Goal: Ask a question

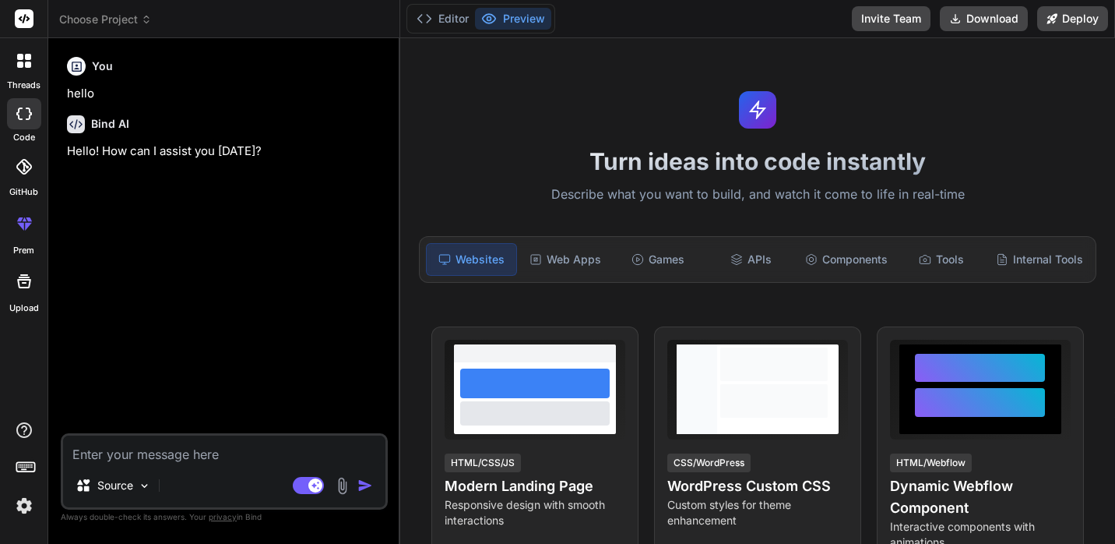
type textarea "x"
click at [23, 507] on img at bounding box center [24, 505] width 26 height 26
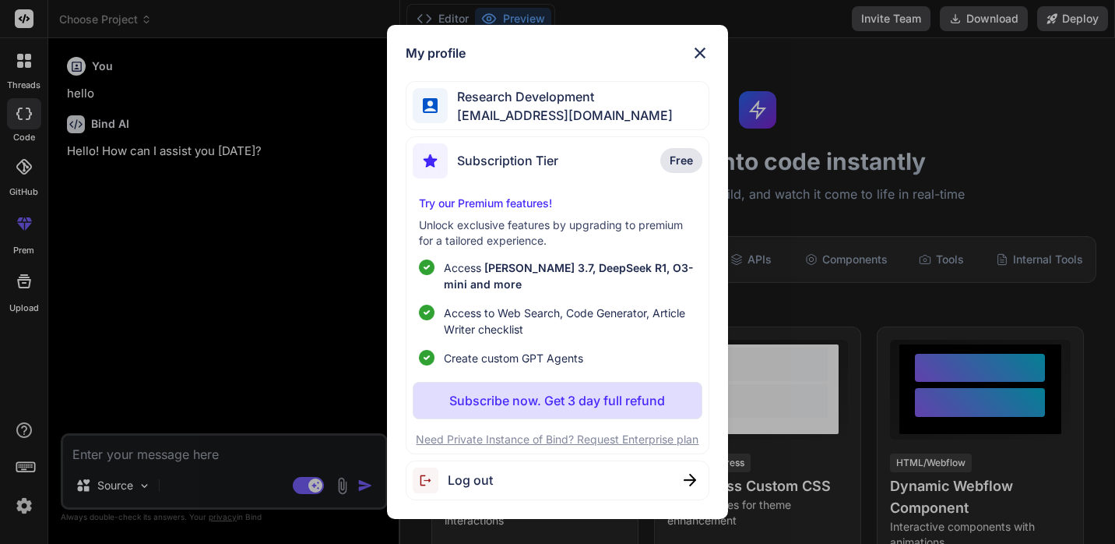
click at [696, 52] on img at bounding box center [700, 53] width 19 height 19
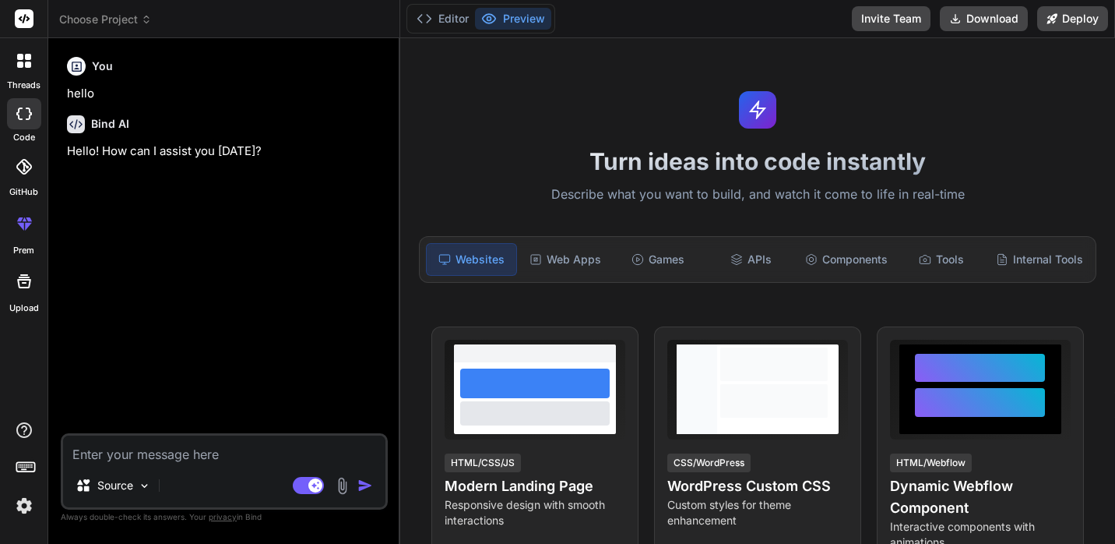
click at [182, 449] on textarea at bounding box center [224, 449] width 322 height 28
type textarea "I"
type textarea "x"
type textarea "I"
type textarea "x"
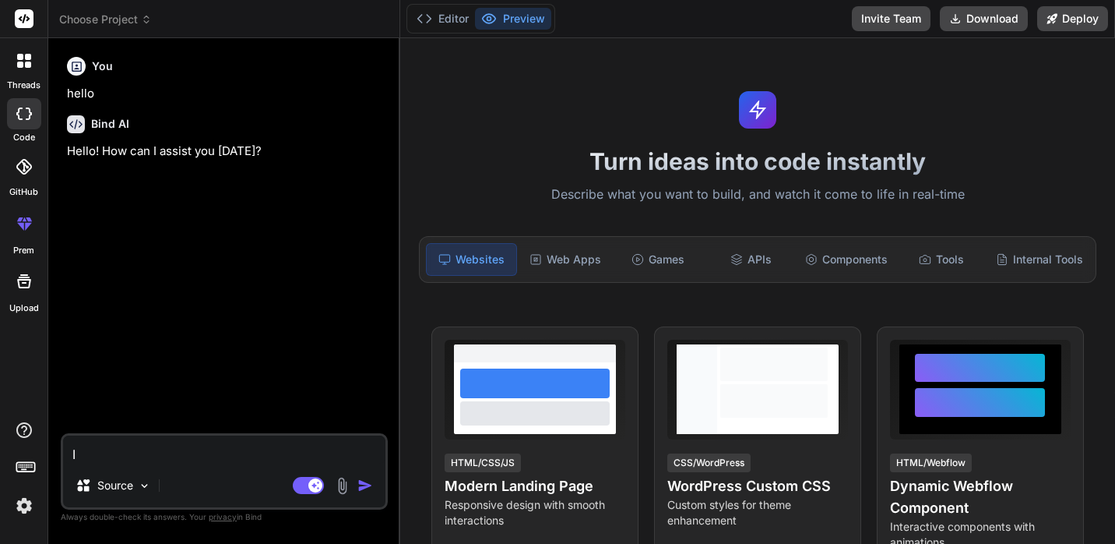
type textarea "I w"
type textarea "x"
type textarea "I wa"
type textarea "x"
type textarea "I was"
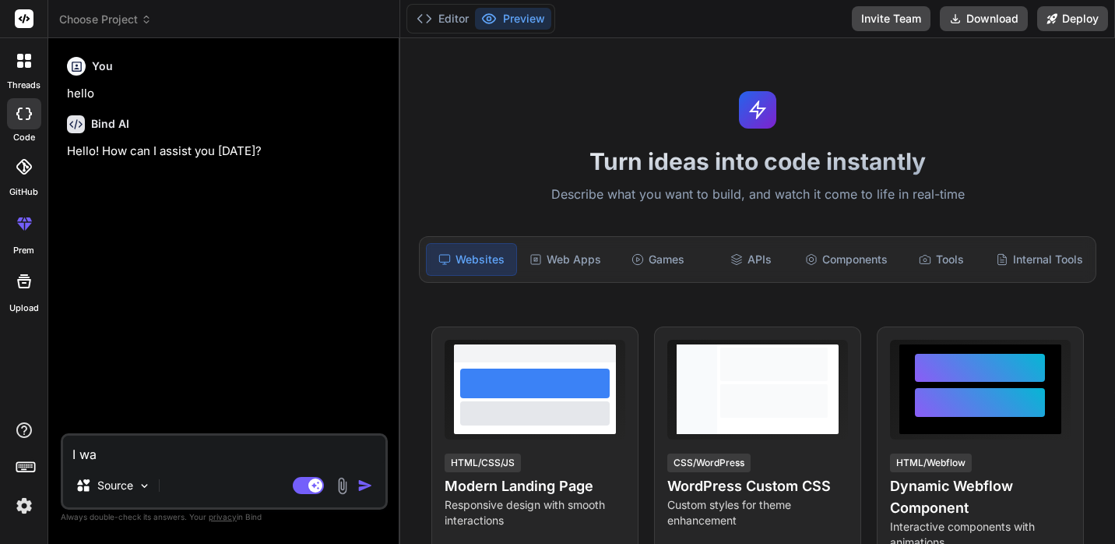
type textarea "x"
type textarea "I was"
type textarea "x"
type textarea "I was w"
type textarea "x"
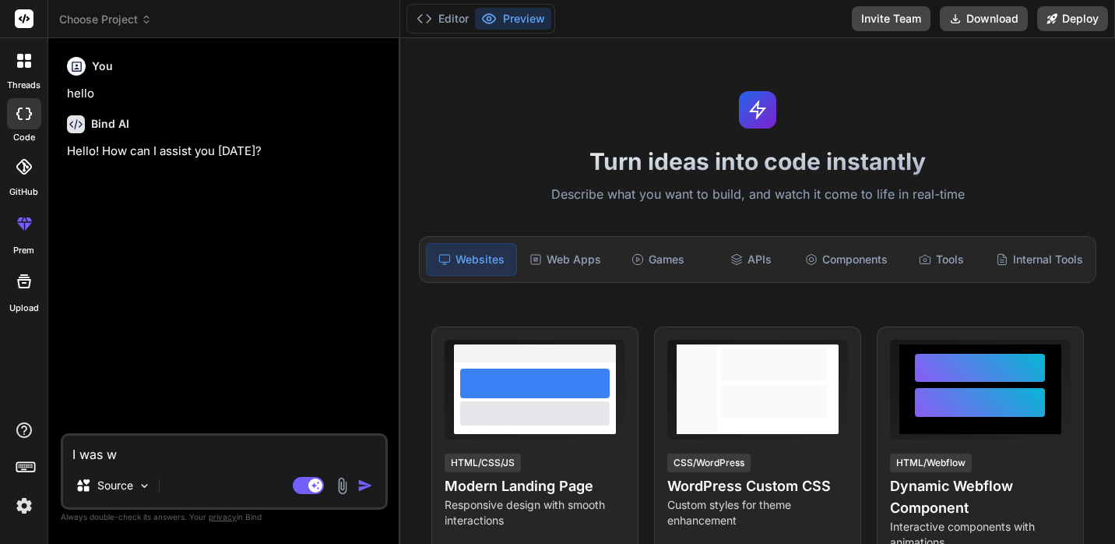
type textarea "I was wo"
type textarea "x"
type textarea "I was won"
type textarea "x"
type textarea "I was wond"
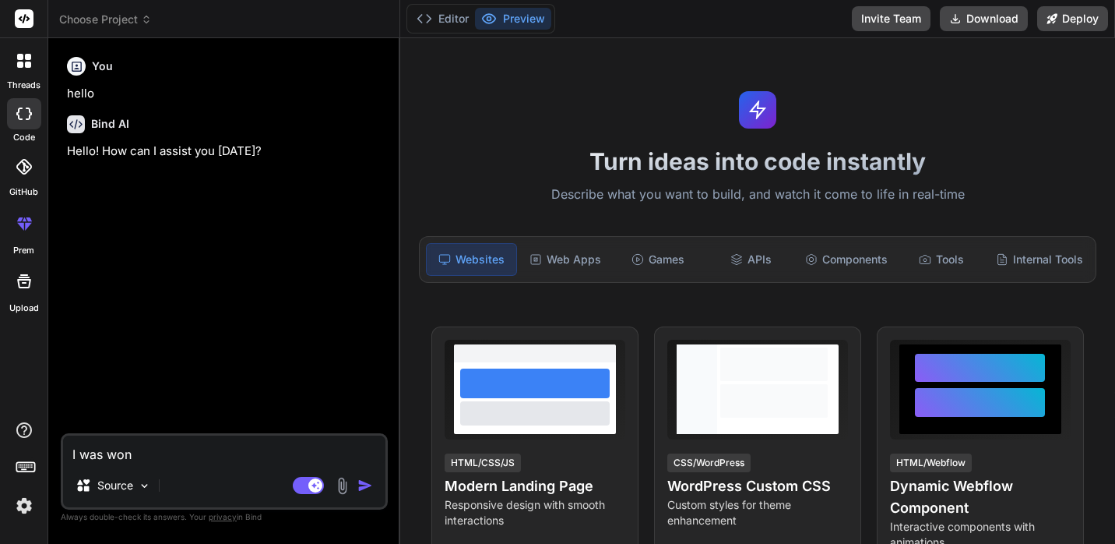
type textarea "x"
type textarea "I was wonde"
type textarea "x"
type textarea "I was wonder"
type textarea "x"
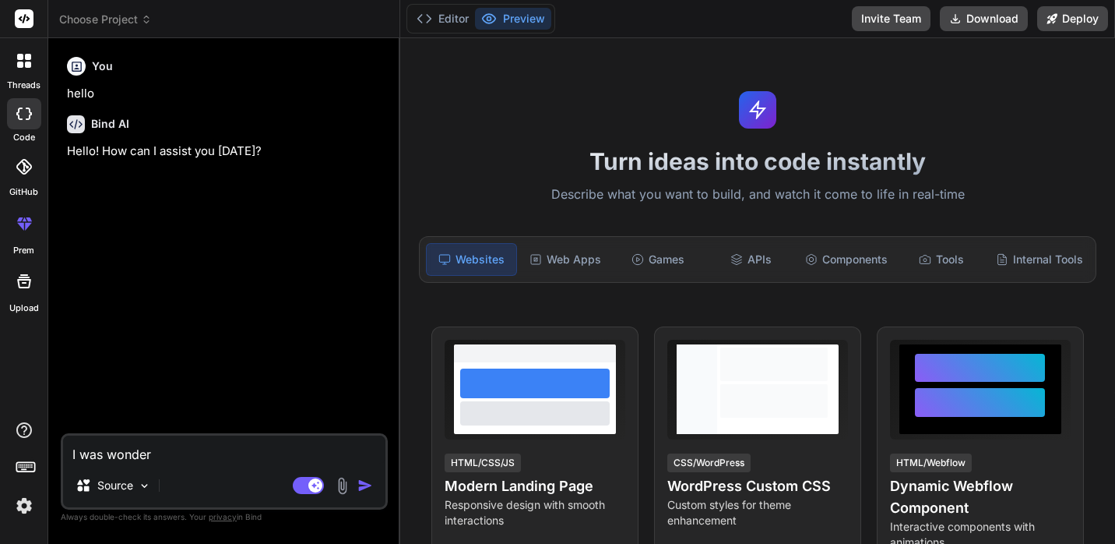
type textarea "I was wonderi"
type textarea "x"
type textarea "I was wonderin"
type textarea "x"
type textarea "I was wondering"
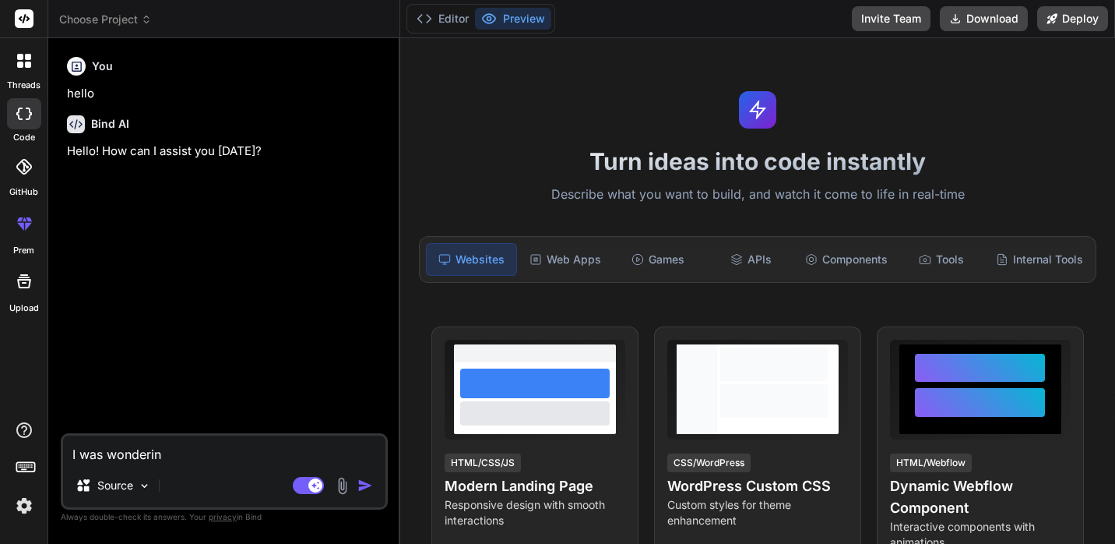
type textarea "x"
type textarea "I was wondering"
type textarea "x"
type textarea "I was wondering i"
type textarea "x"
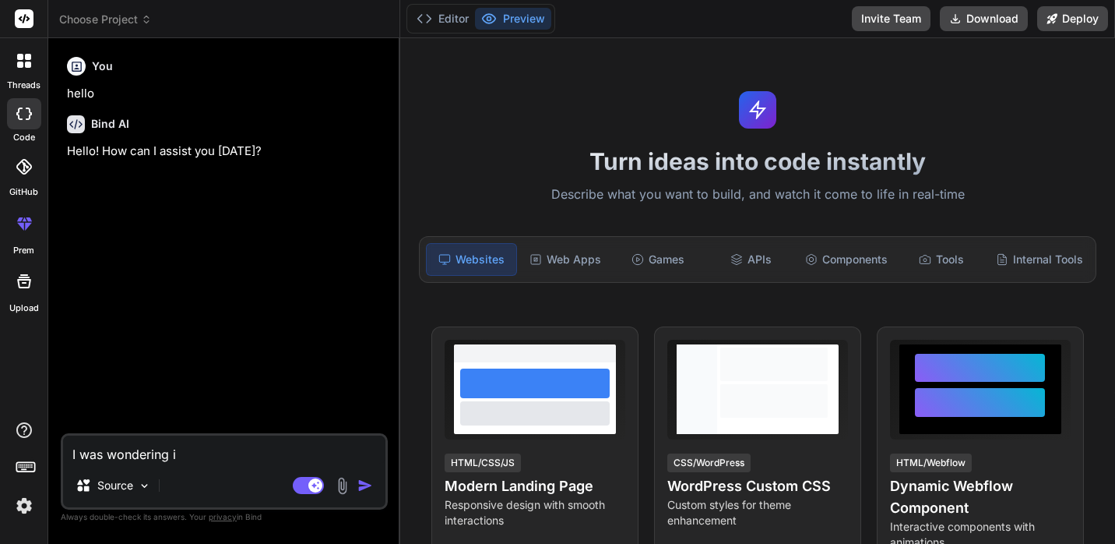
type textarea "I was wondering if"
type textarea "x"
type textarea "I was wondering if"
type textarea "x"
type textarea "I was wondering if y"
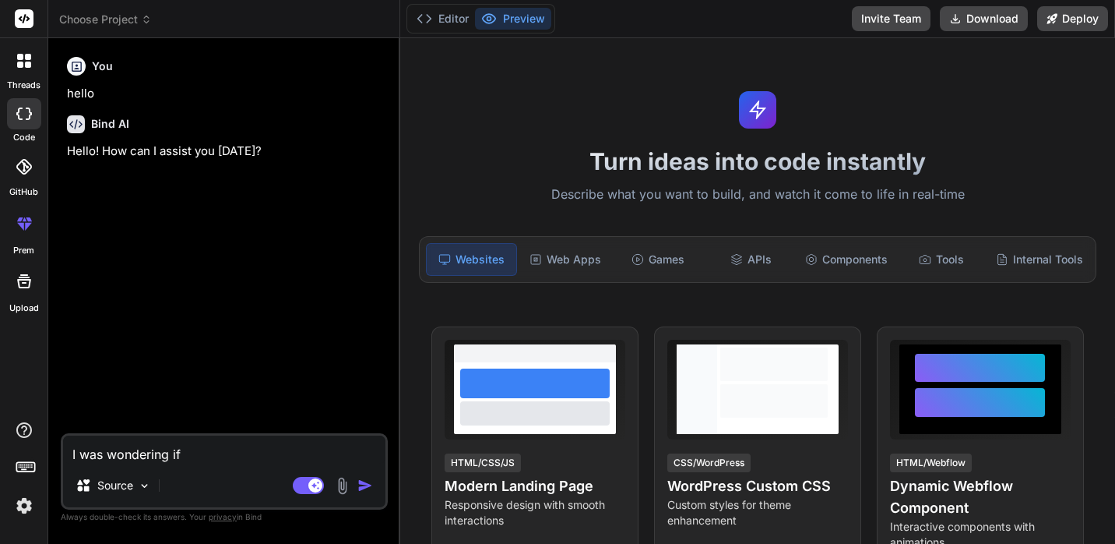
type textarea "x"
type textarea "I was wondering if yo"
type textarea "x"
type textarea "I was wondering if you"
type textarea "x"
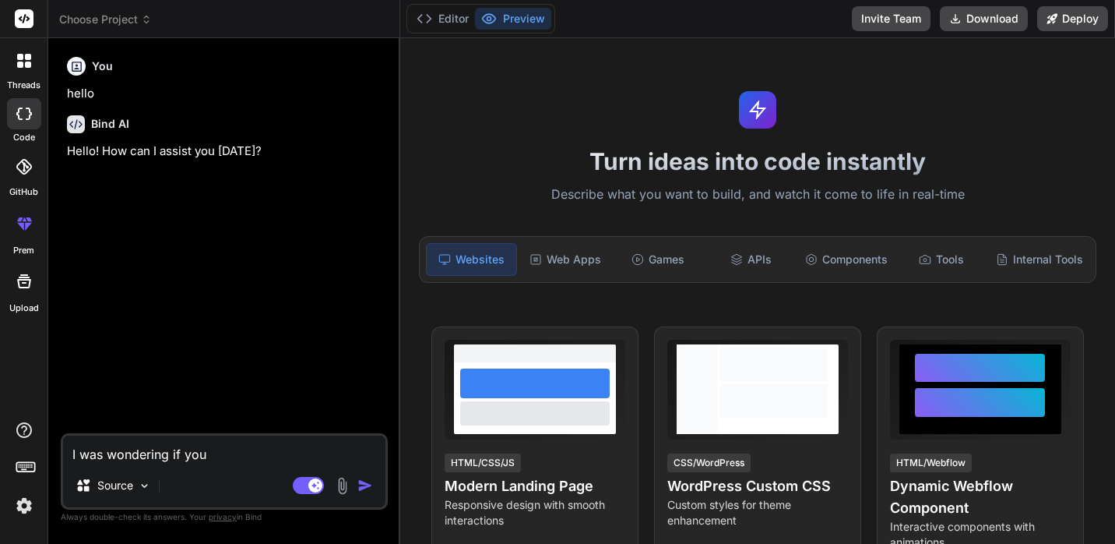
type textarea "I was wondering if you"
type textarea "x"
type textarea "I was wondering if you c"
type textarea "x"
type textarea "I was wondering if you co"
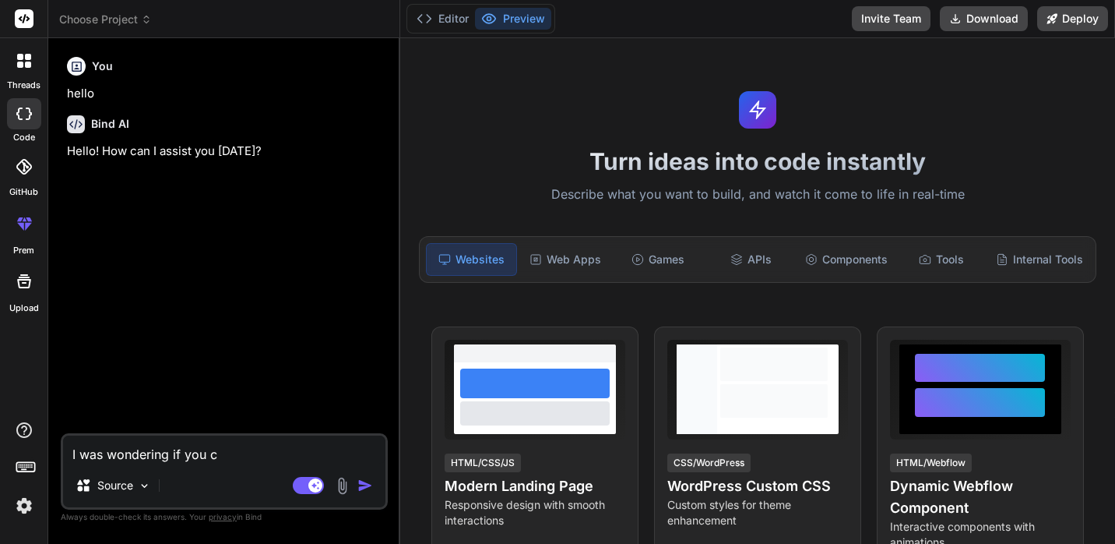
type textarea "x"
type textarea "I was wondering if you cod"
type textarea "x"
type textarea "I was wondering if you code"
type textarea "x"
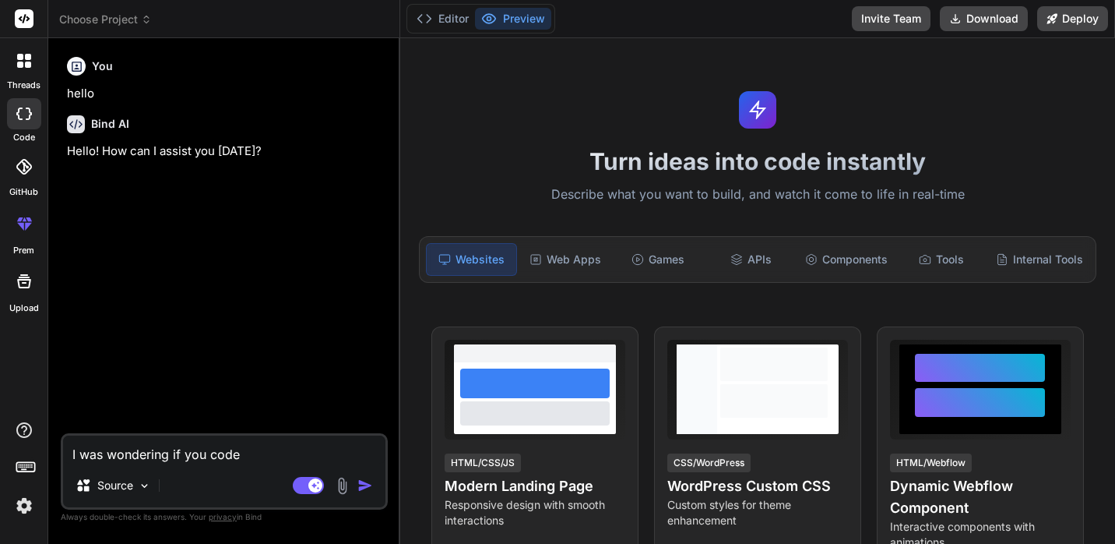
type textarea "I was wondering if you code"
type textarea "x"
type textarea "I was wondering if you code i"
type textarea "x"
type textarea "I was wondering if you code in"
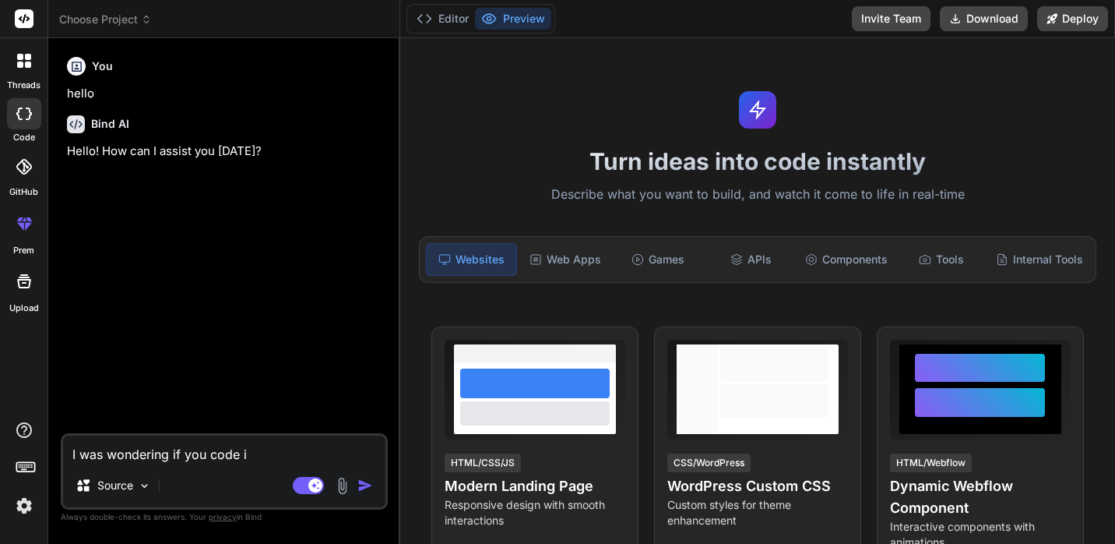
type textarea "x"
type textarea "I was wondering if you code in"
type textarea "x"
type textarea "I was wondering if you code in R"
type textarea "x"
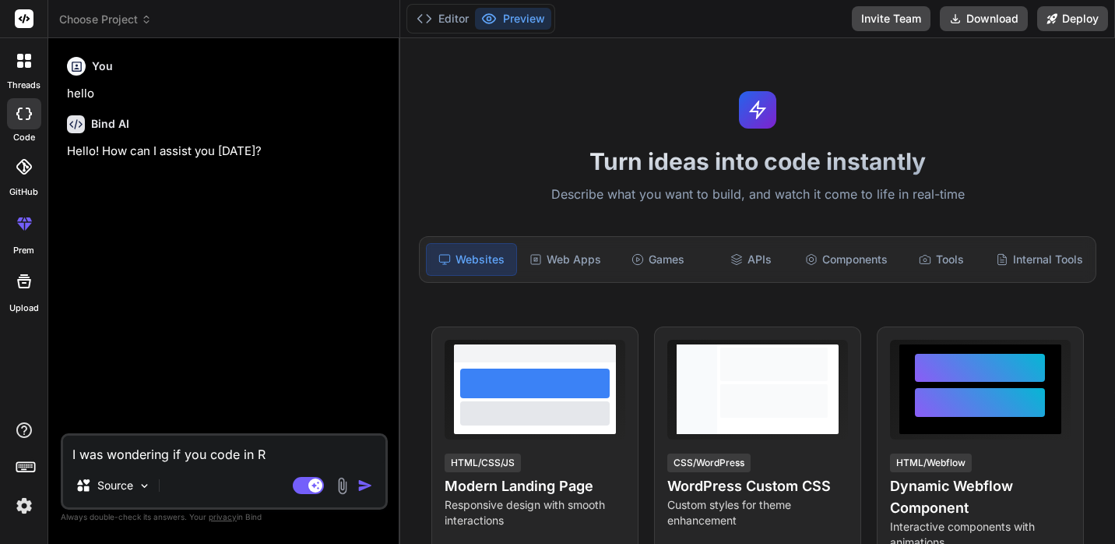
type textarea "I was wondering if you code in Ru"
type textarea "x"
type textarea "I was wondering if you code in Rub"
type textarea "x"
type textarea "I was wondering if you code in [GEOGRAPHIC_DATA]"
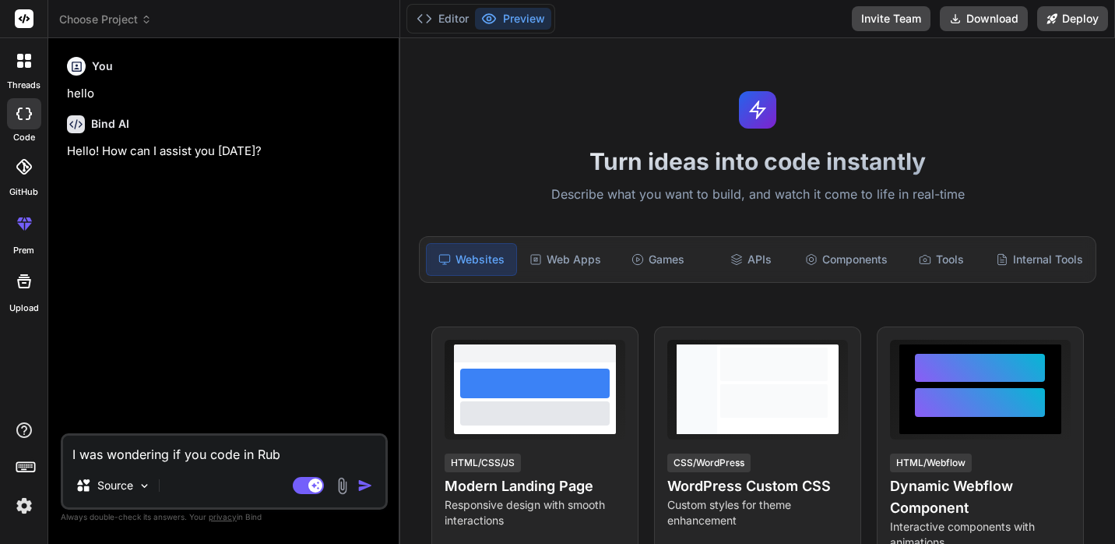
type textarea "x"
type textarea "I was wondering if you code in [GEOGRAPHIC_DATA]"
type textarea "x"
type textarea "I was wondering if you code in Ruby o"
type textarea "x"
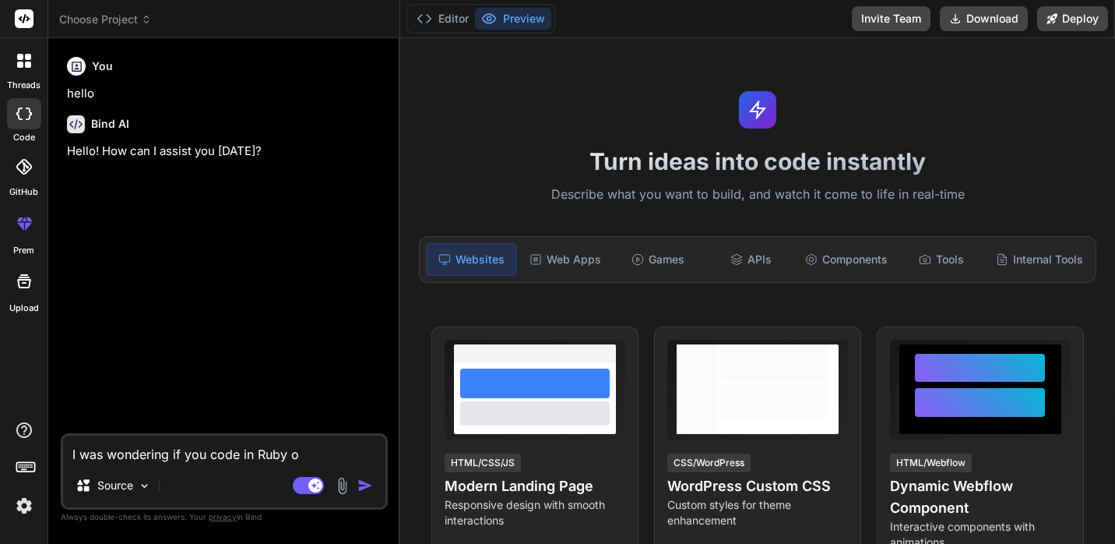
type textarea "I was wondering if you code in Ruby on"
type textarea "x"
type textarea "I was wondering if you code in Ruby on"
type textarea "x"
type textarea "I was wondering if you code in Ruby on R"
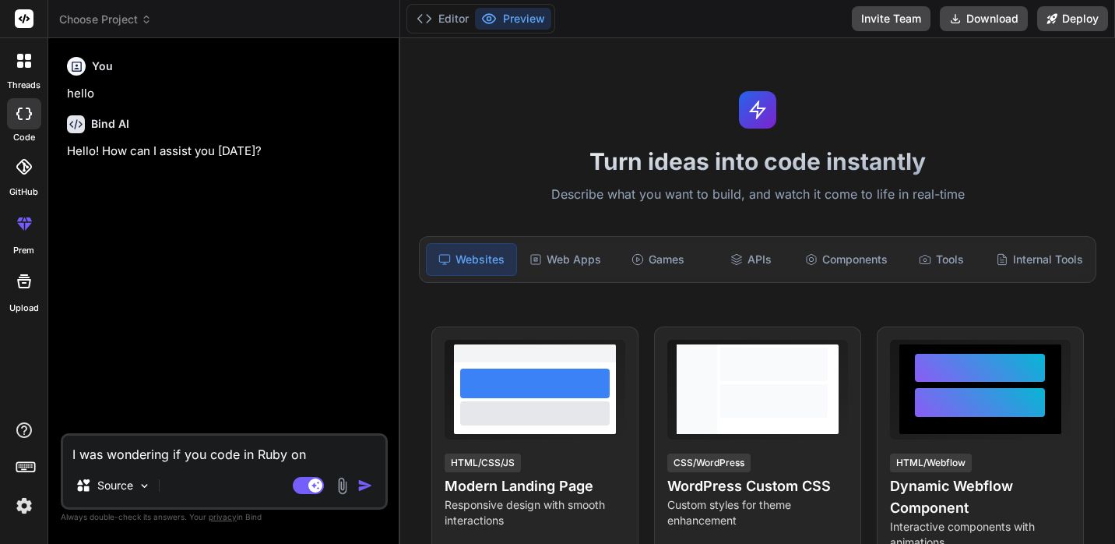
type textarea "x"
type textarea "I was wondering if you code in Ruby on Ra"
type textarea "x"
type textarea "I was wondering if you code in Ruby on Rai"
type textarea "x"
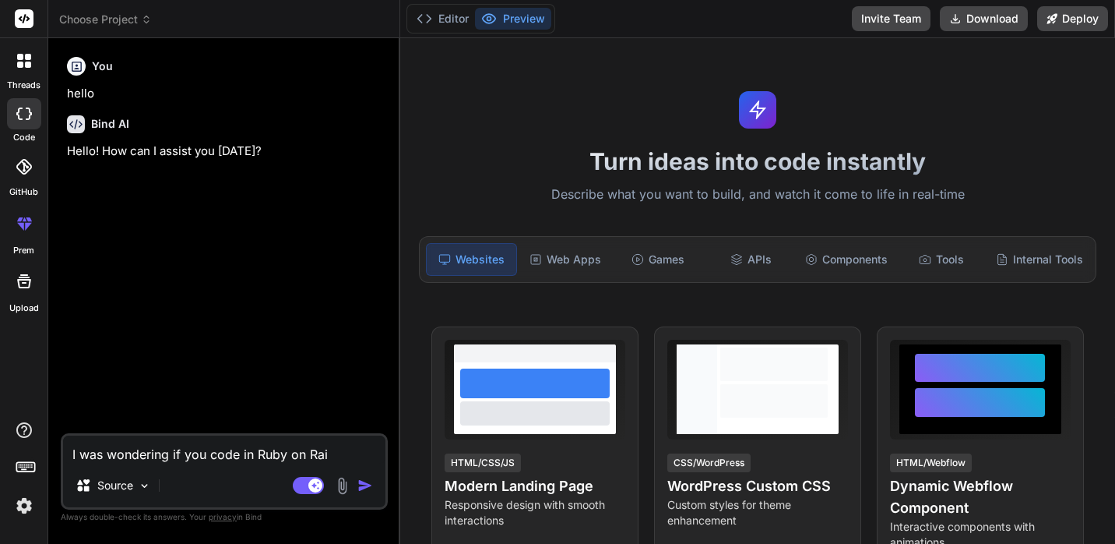
type textarea "I was wondering if you code in Ruby on Rail"
type textarea "x"
type textarea "I was wondering if you code in Ruby on Rails"
type textarea "x"
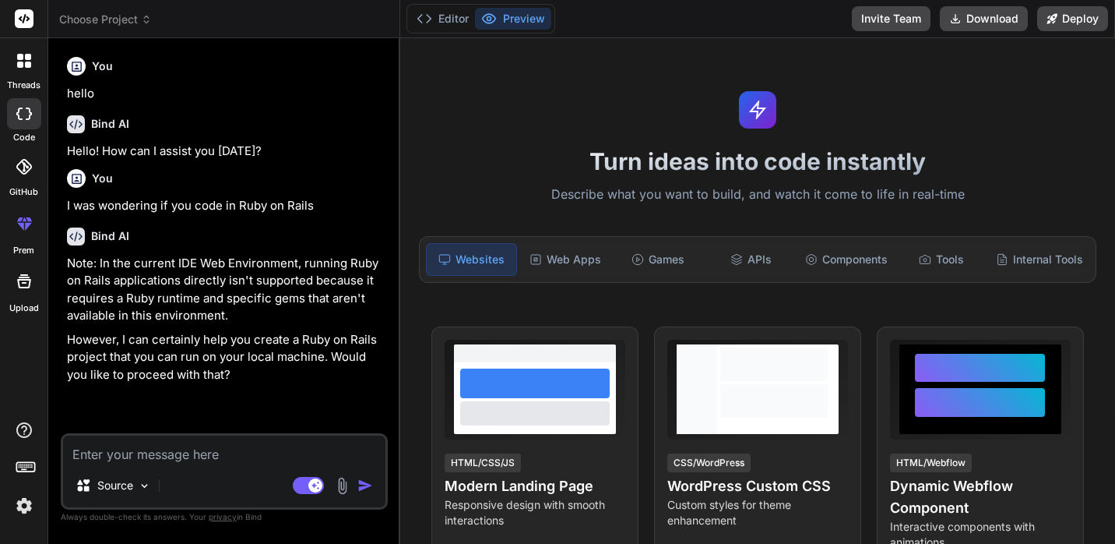
type textarea "x"
type textarea "N"
type textarea "x"
type textarea "No"
type textarea "x"
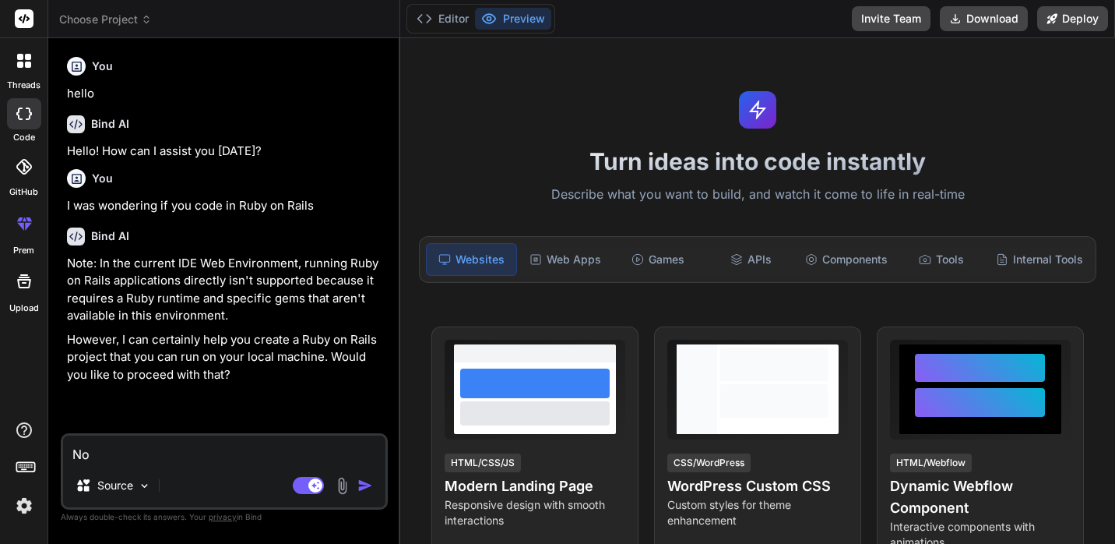
type textarea "No,"
type textarea "x"
type textarea "No,"
type textarea "x"
type textarea "No, I"
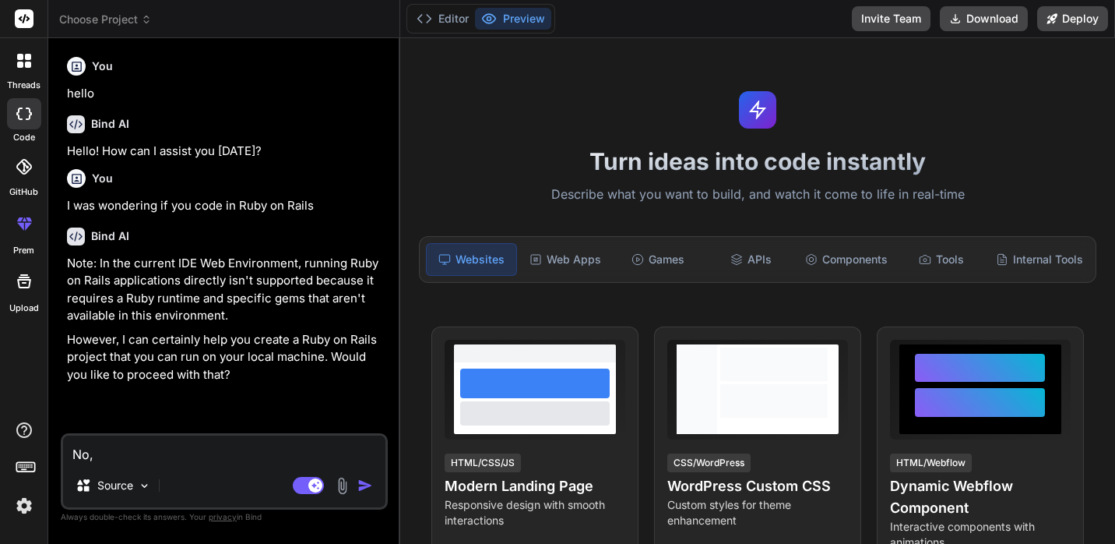
type textarea "x"
type textarea "No, I"
type textarea "x"
type textarea "No, I a"
type textarea "x"
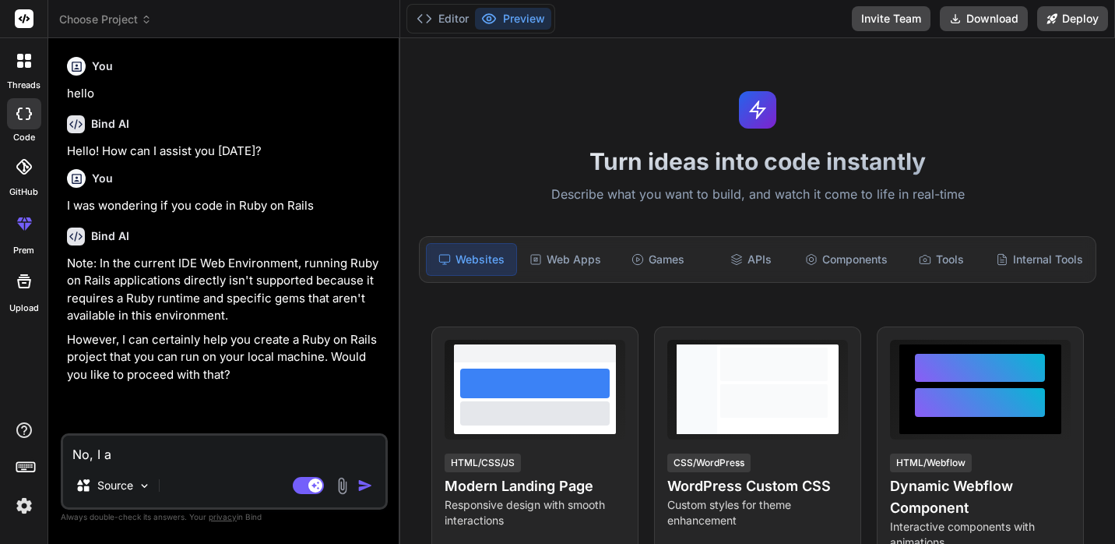
type textarea "No, I am"
type textarea "x"
type textarea "No, I am"
type textarea "x"
type textarea "No, I am j"
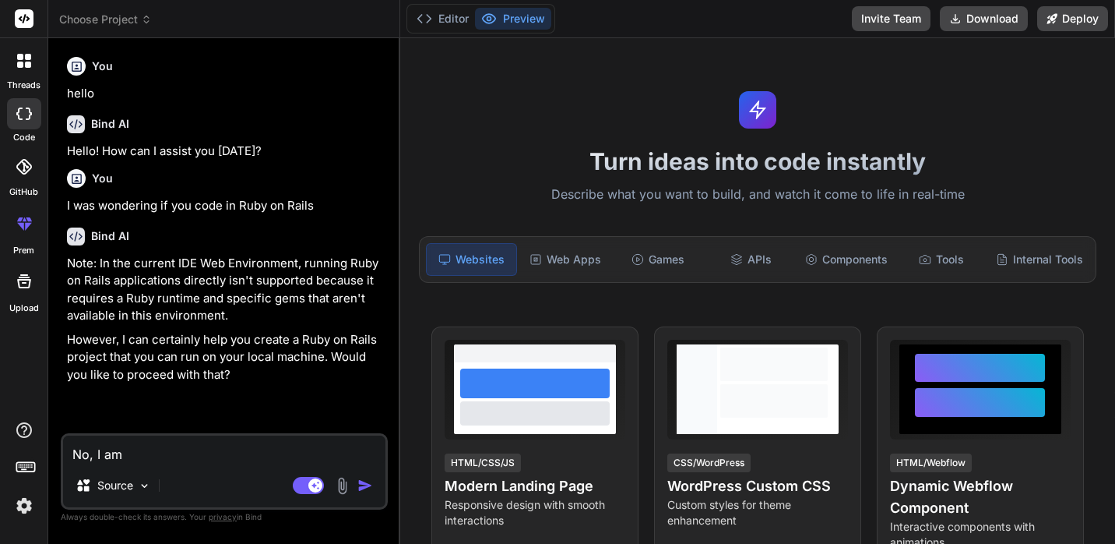
type textarea "x"
type textarea "No, I am ju"
type textarea "x"
type textarea "No, I am jus"
type textarea "x"
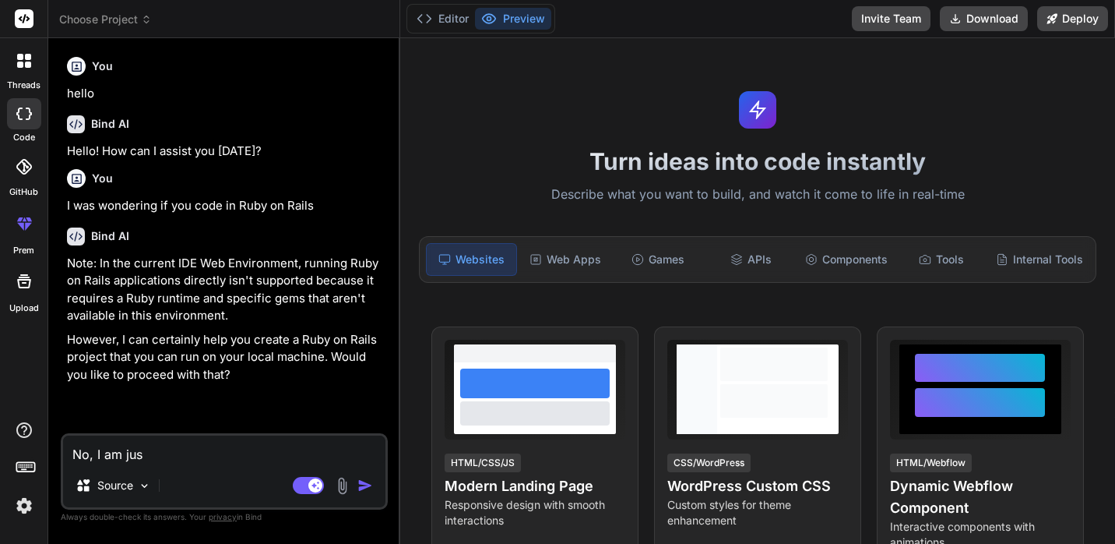
type textarea "No, I am just"
type textarea "x"
type textarea "No, I am just"
type textarea "x"
type textarea "No, I am just c"
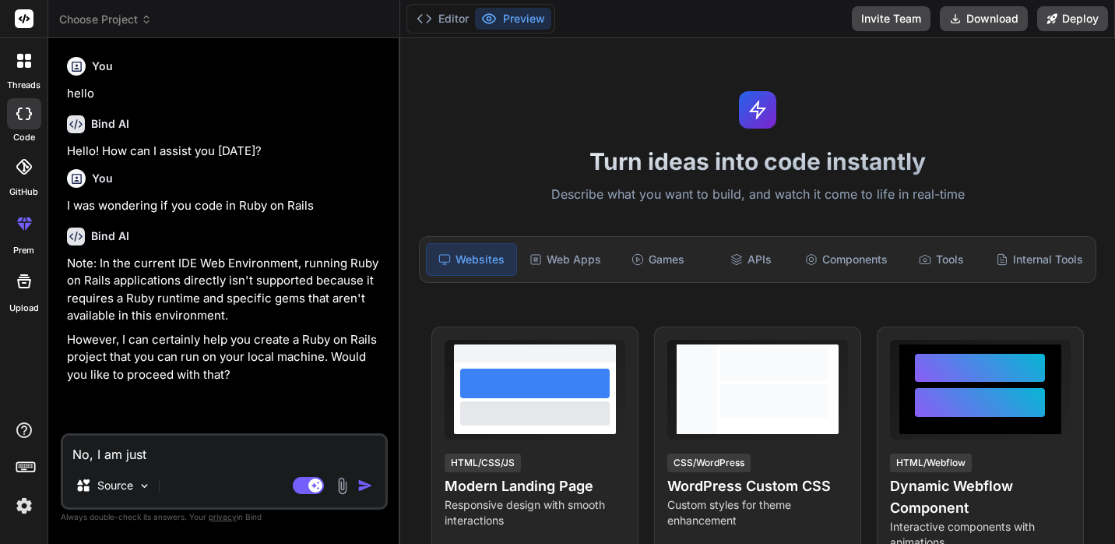
type textarea "x"
type textarea "No, I am just ch"
type textarea "x"
type textarea "No, I am just che"
type textarea "x"
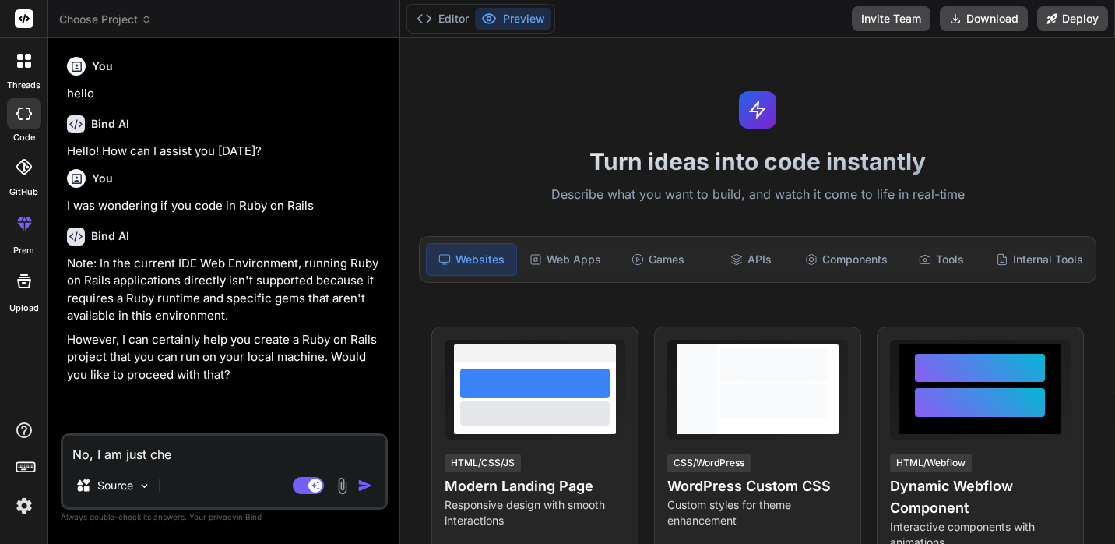
type textarea "No, I am just chec"
type textarea "x"
type textarea "No, I am just check"
type textarea "x"
type textarea "No, I am just [PERSON_NAME]"
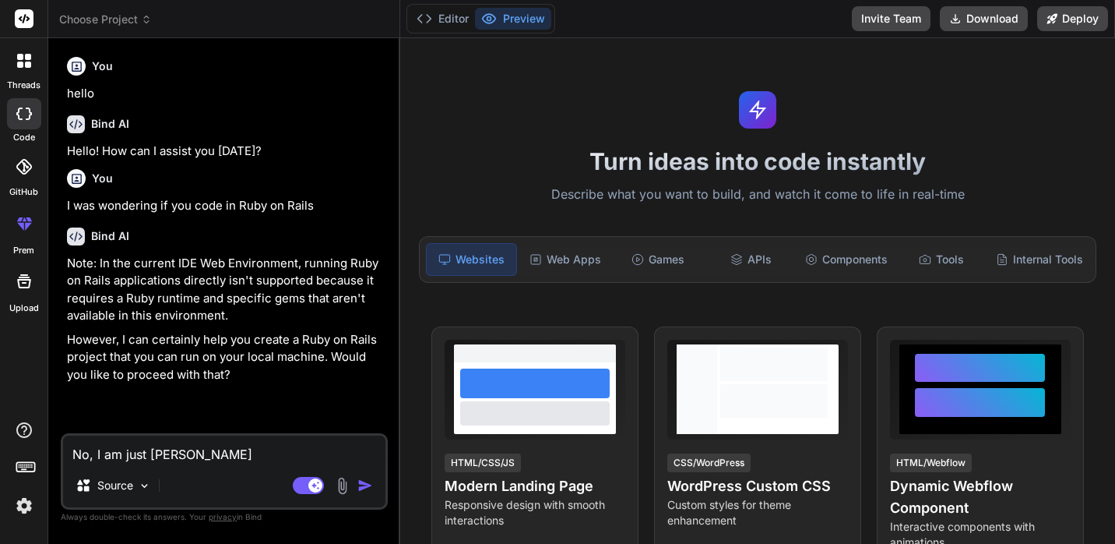
type textarea "x"
type textarea "No, I am just checkin"
type textarea "x"
type textarea "No, I am just checking"
type textarea "x"
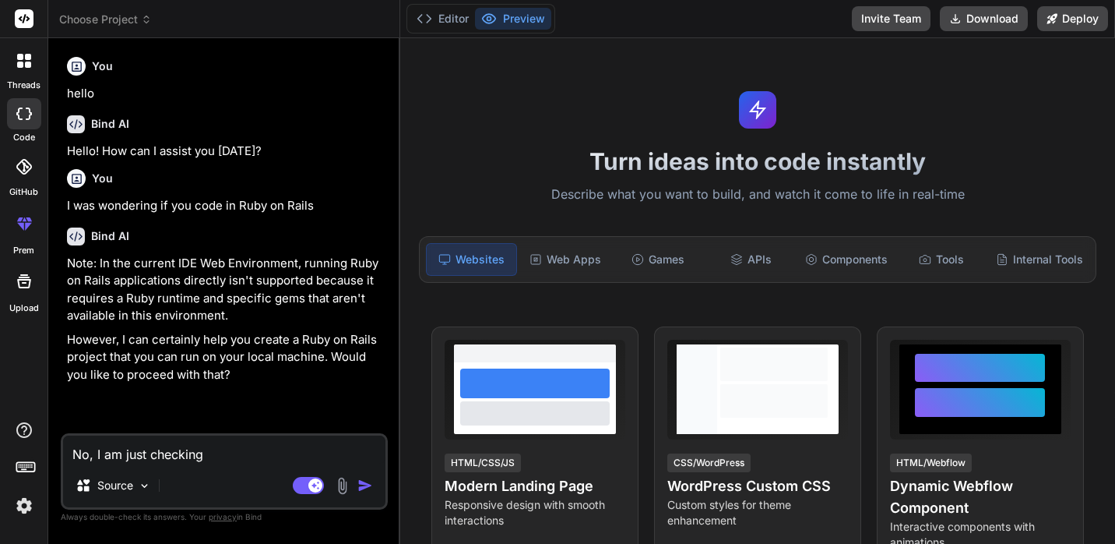
type textarea "No, I am just checking"
type textarea "x"
type textarea "No, I am just checking o"
type textarea "x"
type textarea "No, I am just checking on"
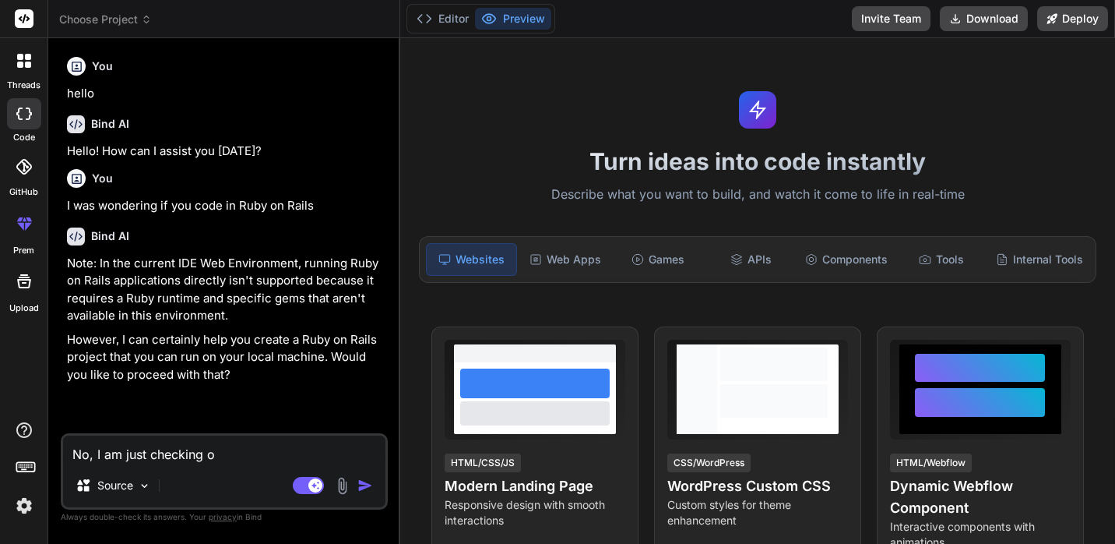
type textarea "x"
type textarea "No, I am just checking on"
type textarea "x"
type textarea "No, I am just checking on y"
type textarea "x"
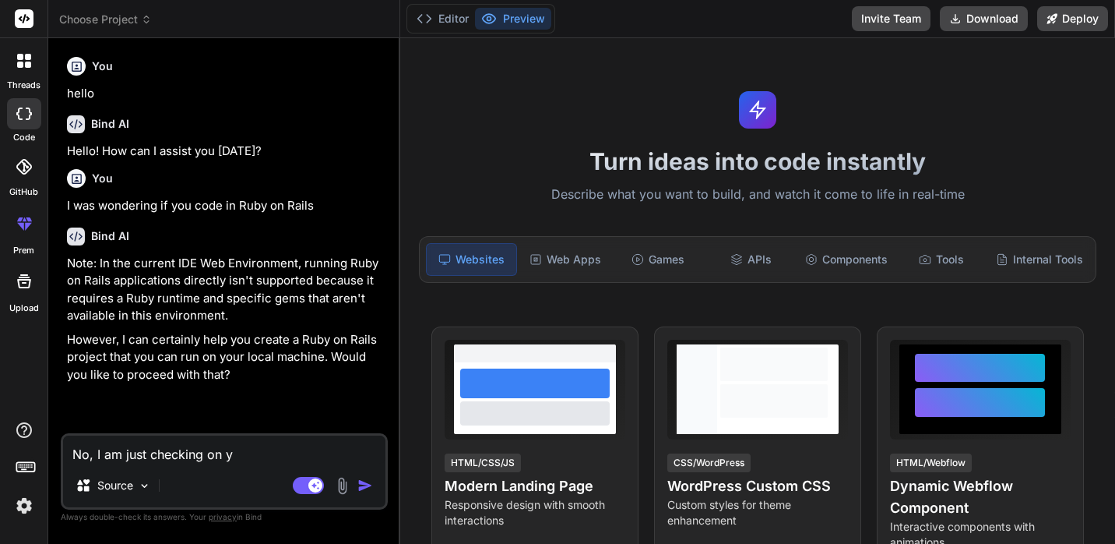
type textarea "No, I am just checking on yo"
type textarea "x"
type textarea "No, I am just checking on you"
type textarea "x"
type textarea "No, I am just checking on your"
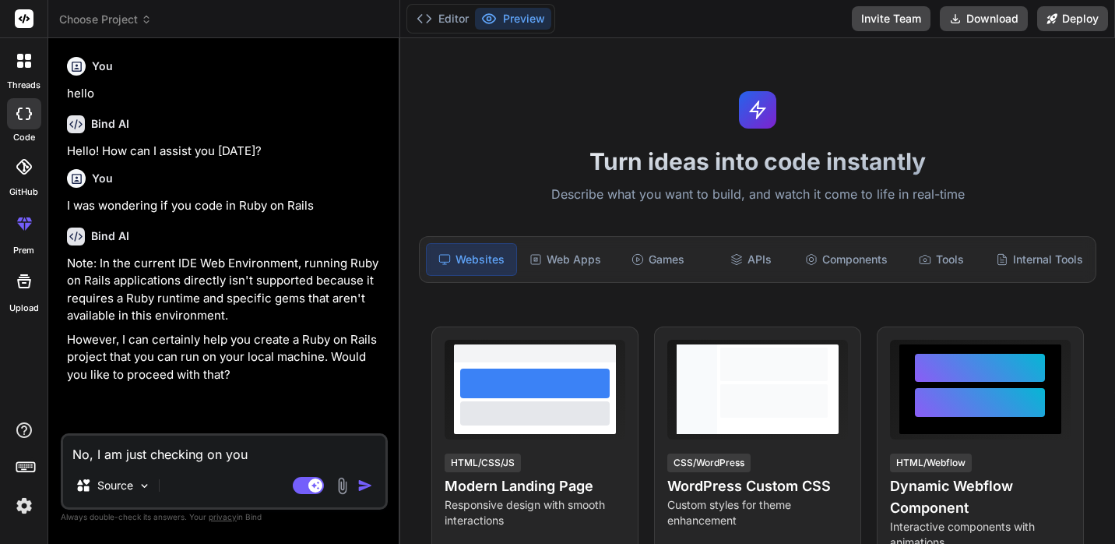
type textarea "x"
type textarea "No, I am just checking on your"
type textarea "x"
type textarea "No, I am just checking on your c"
type textarea "x"
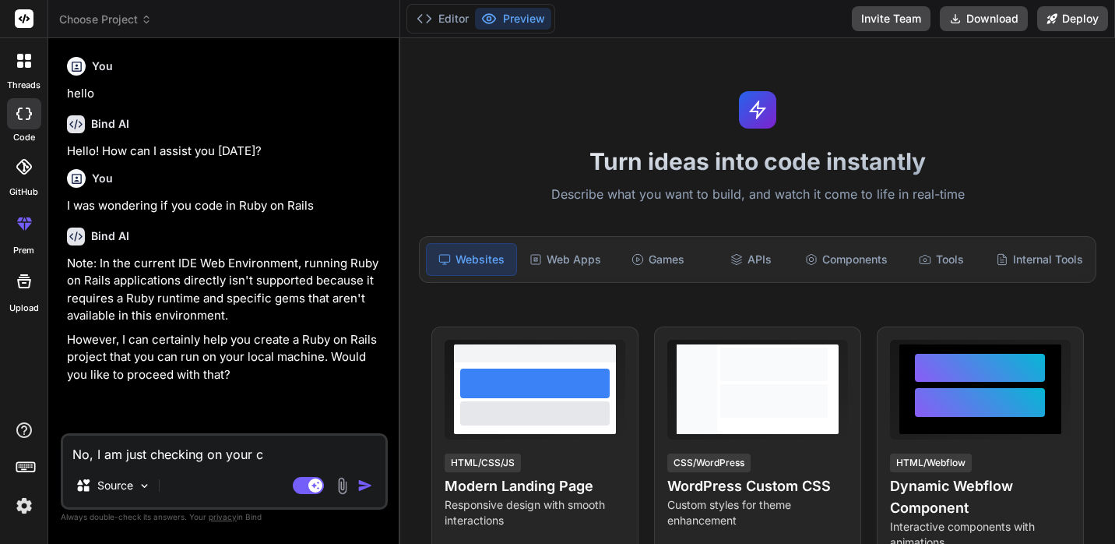
type textarea "No, I am just checking on your ca"
type textarea "x"
type textarea "No, I am just checking on your cap"
type textarea "x"
type textarea "No, I am just checking on your capa"
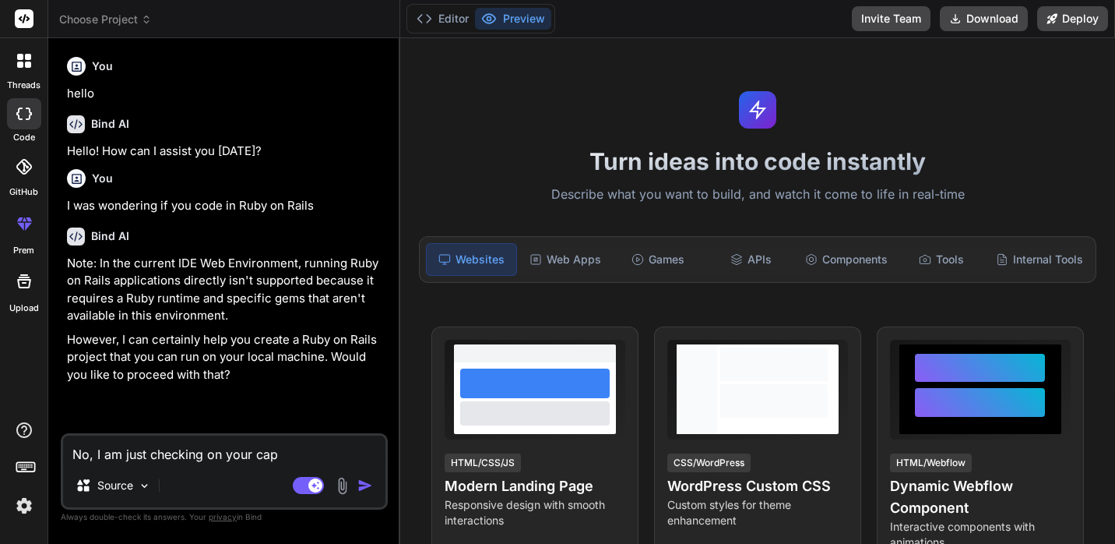
type textarea "x"
type textarea "No, I am just checking on your capab"
type textarea "x"
type textarea "No, I am just checking on your capabi"
type textarea "x"
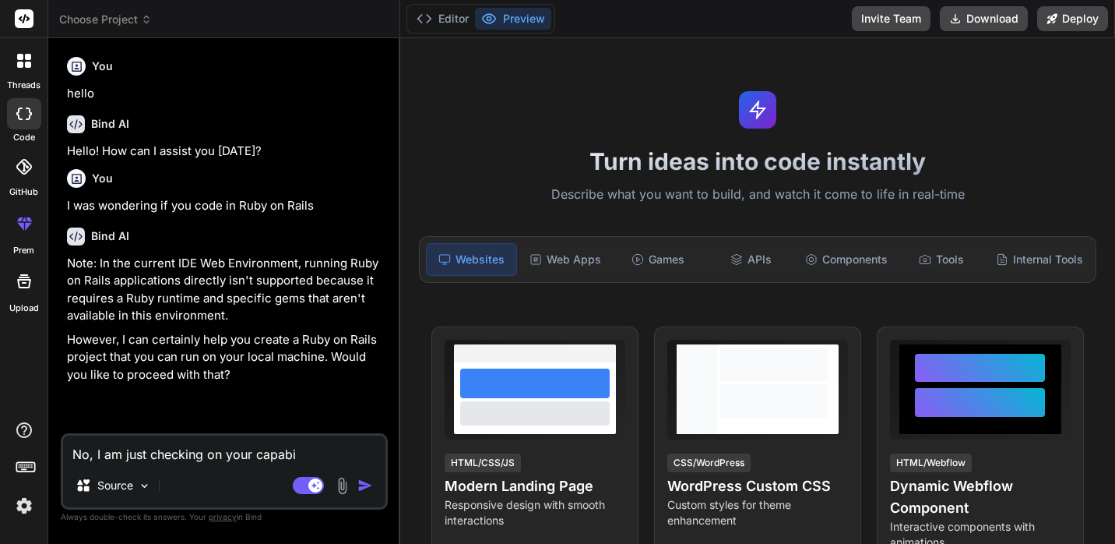
type textarea "No, I am just checking on your capabil"
type textarea "x"
type textarea "No, I am just checking on your capabili"
type textarea "x"
type textarea "No, I am just checking on your capabilit"
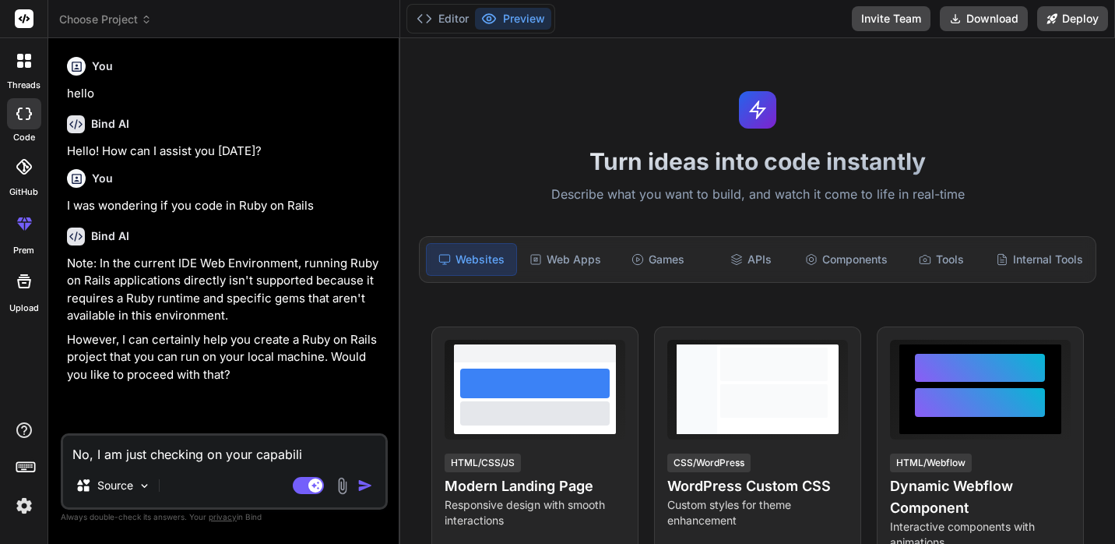
type textarea "x"
type textarea "No, I am just checking on your capabiliti"
type textarea "x"
type textarea "No, I am just checking on your capabilitie"
type textarea "x"
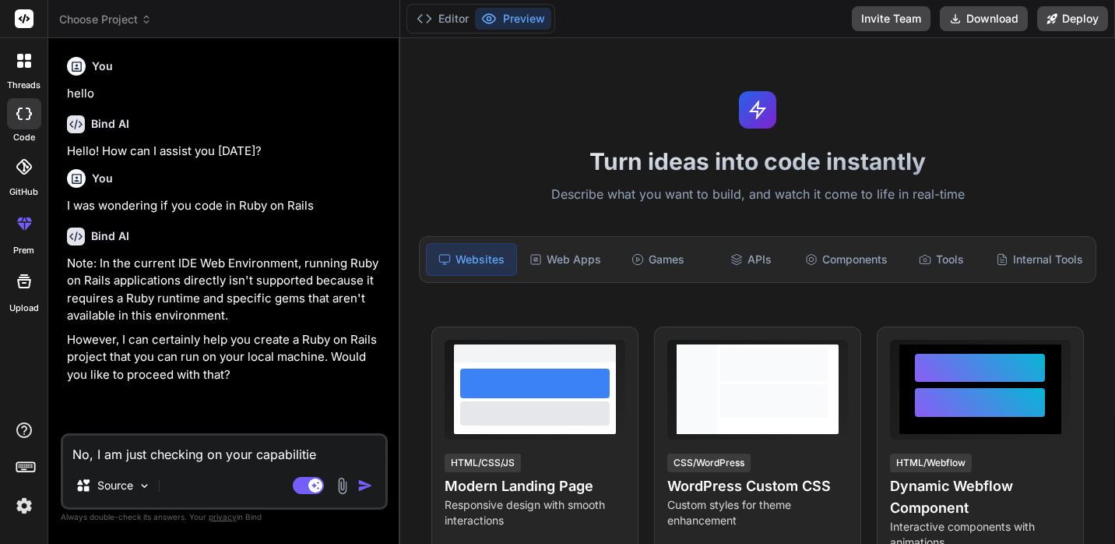
type textarea "No, I am just checking on your capabilities"
type textarea "x"
type textarea "No, I am just checking on your capabilities"
type textarea "x"
type textarea "No, I am just checking on your capabilities a"
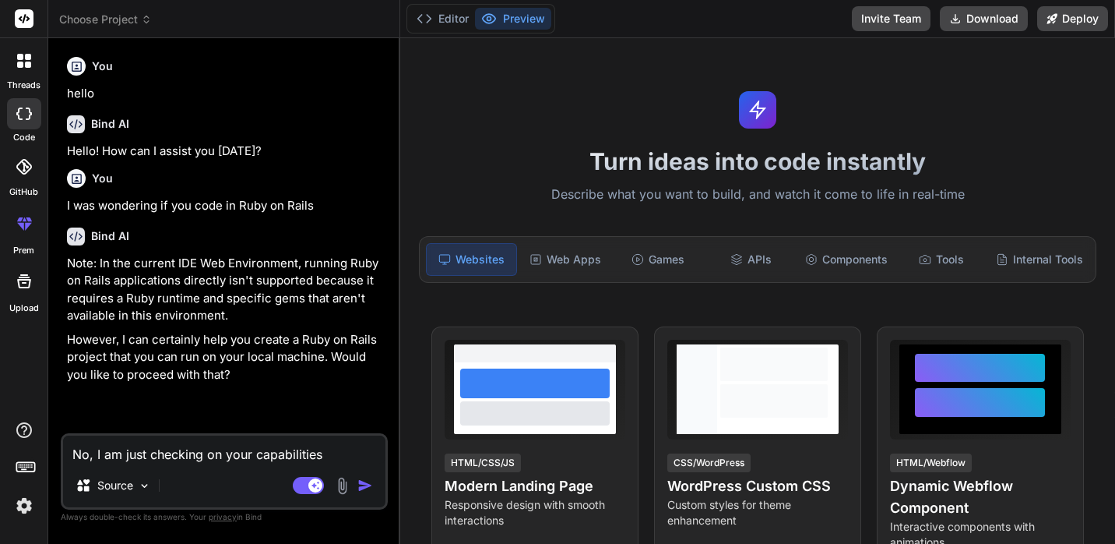
type textarea "x"
type textarea "No, I am just checking on your capabilities at"
type textarea "x"
type textarea "No, I am just checking on your capabilities a"
type textarea "x"
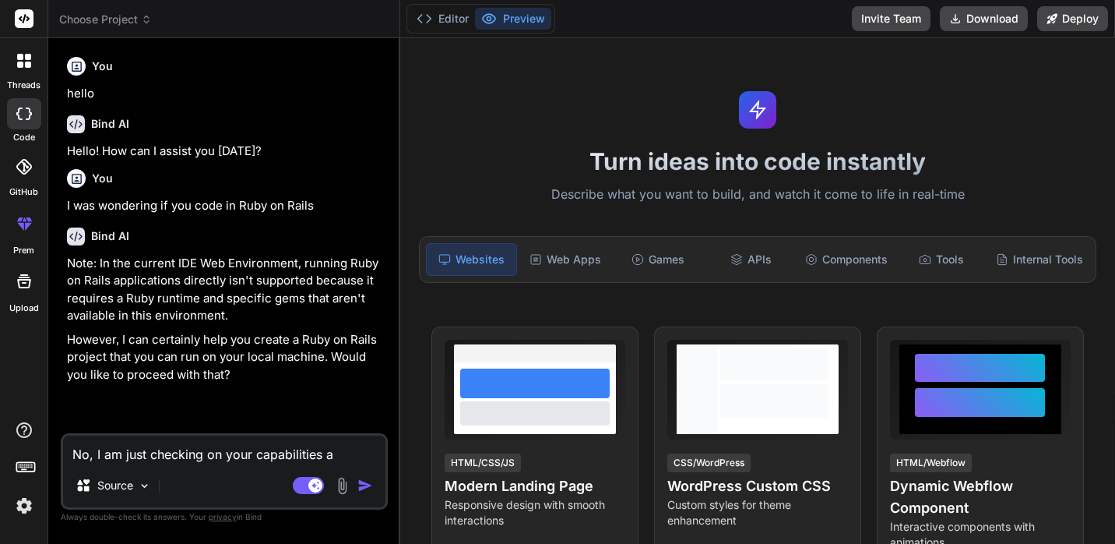
type textarea "No, I am just checking on your capabilities"
type textarea "x"
type textarea "No, I am just checking on your capabilities r"
type textarea "x"
type textarea "No, I am just checking on your capabilities ri"
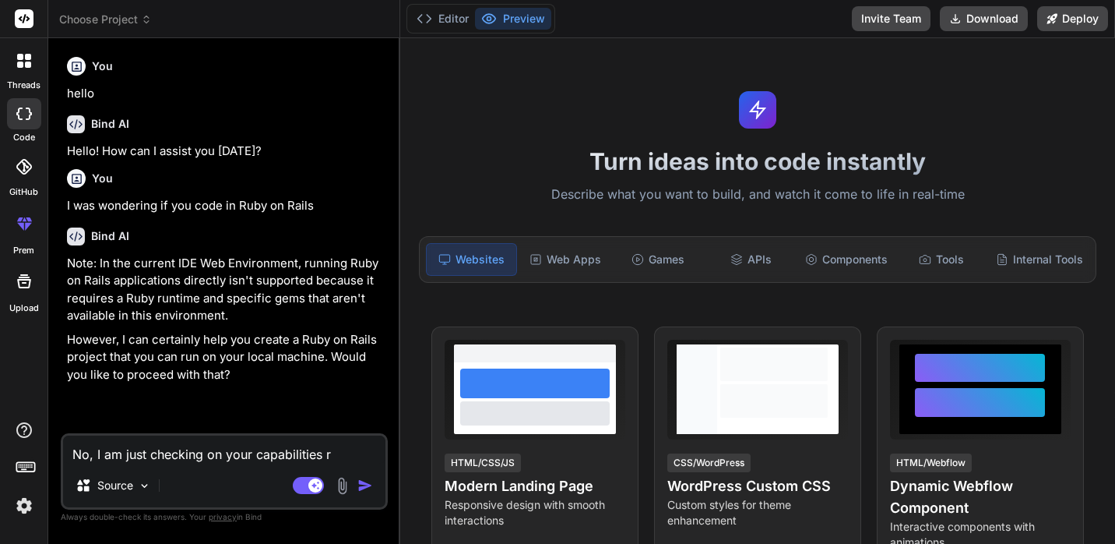
type textarea "x"
type textarea "No, I am just checking on your capabilities rig"
type textarea "x"
type textarea "No, I am just checking on your capabilities righ"
type textarea "x"
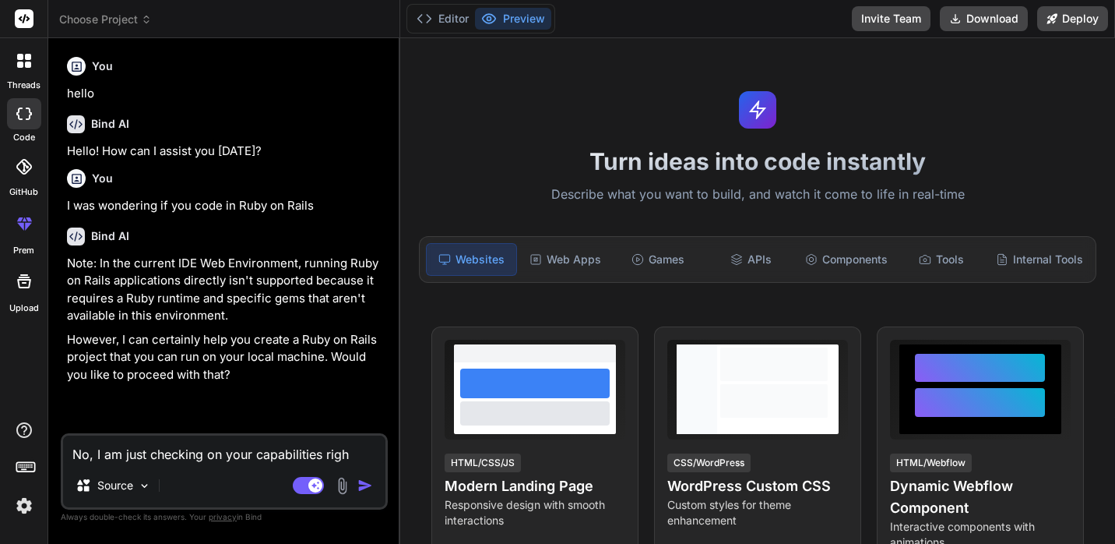
type textarea "No, I am just checking on your capabilities right"
type textarea "x"
type textarea "No, I am just checking on your capabilities right"
type textarea "x"
type textarea "No, I am just checking on your capabilities right n"
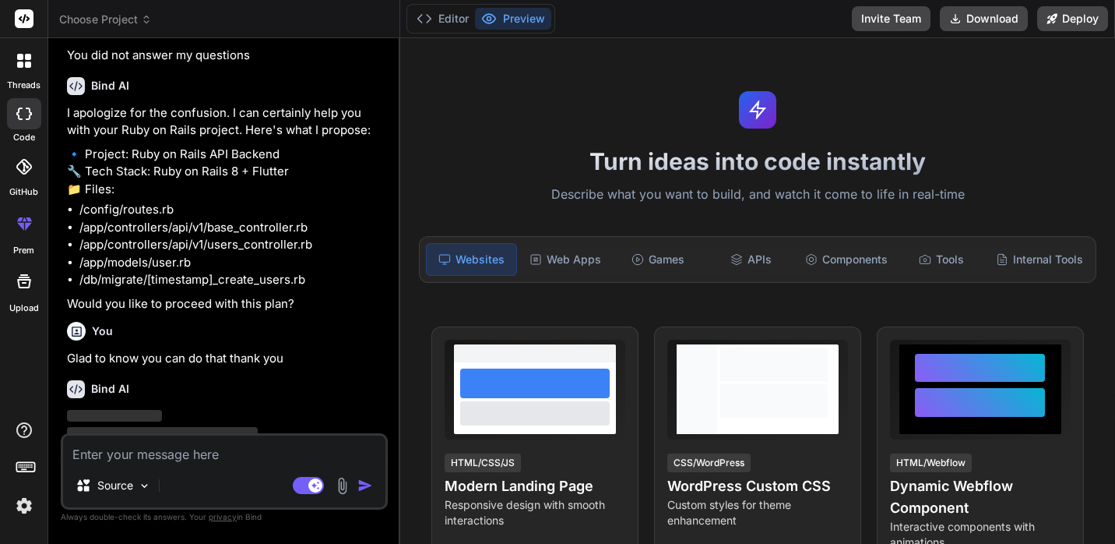
scroll to position [746, 0]
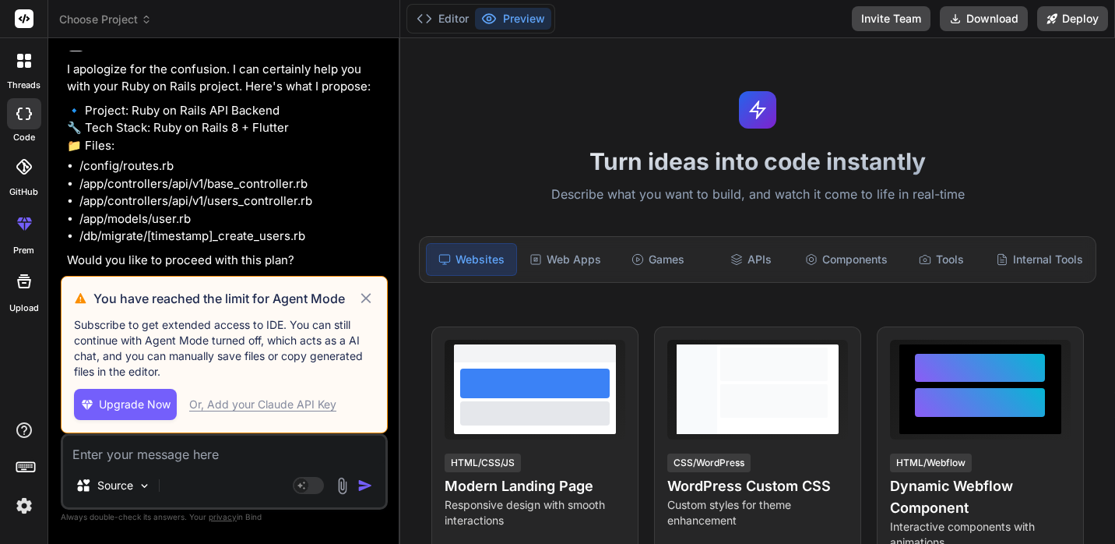
click at [370, 298] on icon at bounding box center [366, 298] width 18 height 19
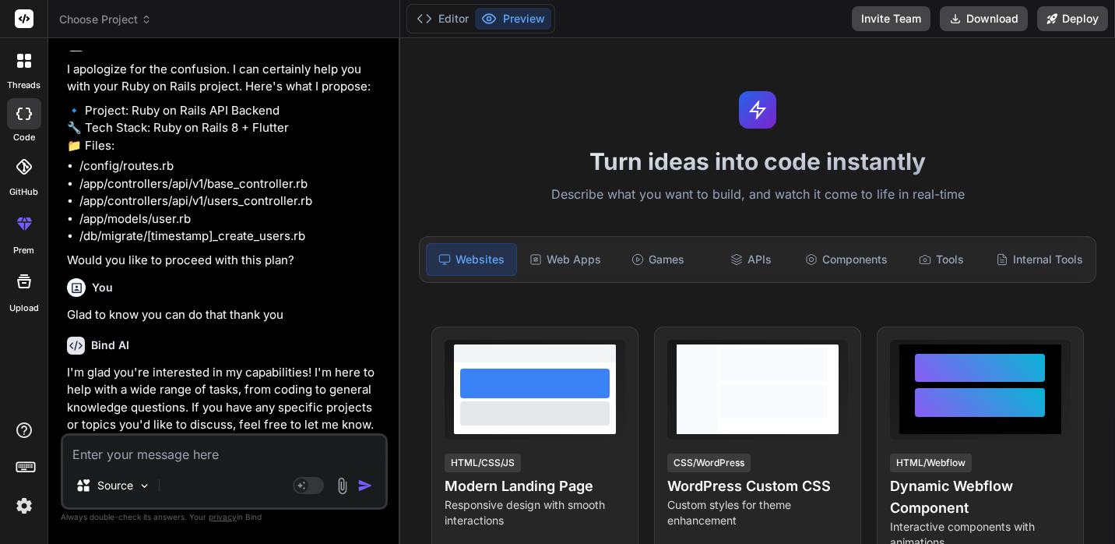
scroll to position [784, 0]
